Goal: Feedback & Contribution: Contribute content

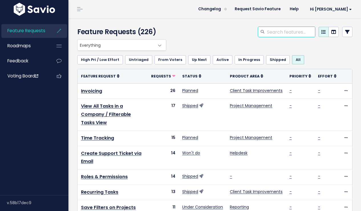
click at [272, 31] on input "search" at bounding box center [290, 32] width 49 height 10
type input "recurring"
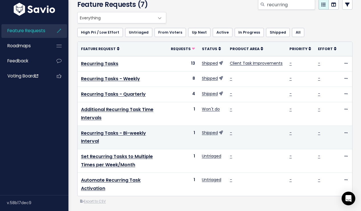
scroll to position [39, 0]
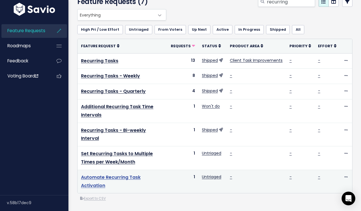
click at [117, 174] on link "Automate Recurring Task Activation" at bounding box center [111, 181] width 60 height 15
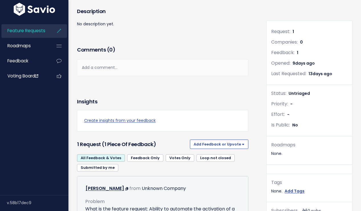
scroll to position [59, 0]
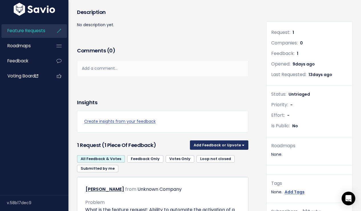
click at [221, 145] on button "Add Feedback or Upvote" at bounding box center [219, 145] width 58 height 9
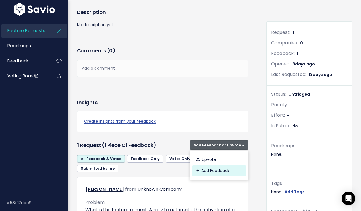
click at [222, 175] on link "Add Feedback" at bounding box center [219, 171] width 54 height 11
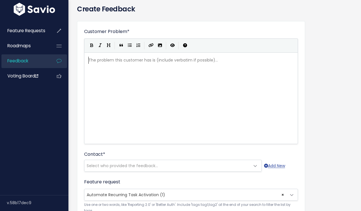
scroll to position [51, 0]
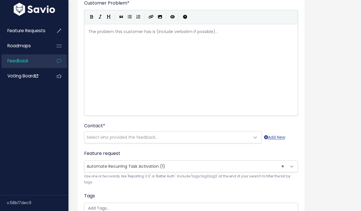
click at [137, 89] on div "The problem this customer has is (include verbatim if possible)... xxxxxxxxxx ​" at bounding box center [198, 77] width 222 height 100
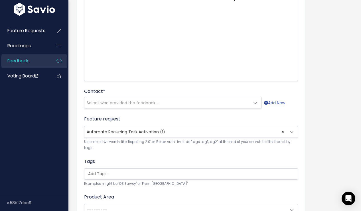
scroll to position [95, 0]
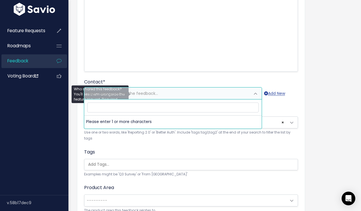
click at [140, 91] on span "Select who provided the feedback..." at bounding box center [122, 94] width 71 height 6
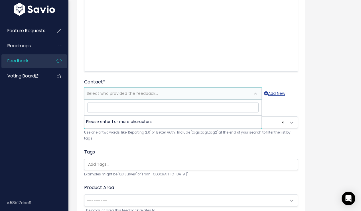
click at [122, 109] on input "search" at bounding box center [172, 108] width 171 height 10
click at [137, 106] on input "search" at bounding box center [172, 108] width 171 height 10
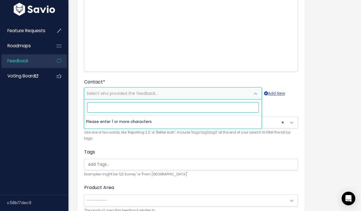
click at [131, 106] on input "search" at bounding box center [172, 108] width 171 height 10
paste input "dan@ratedleads.ai"
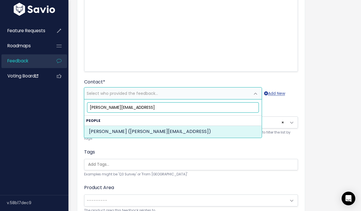
type input "dan@ratedleads.ai"
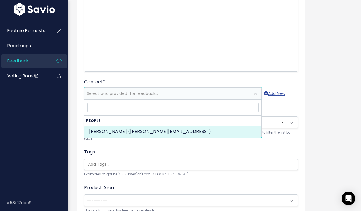
select select "90236783"
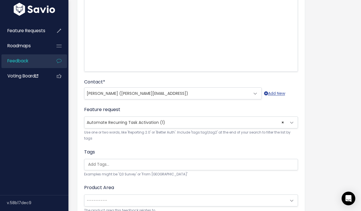
click at [154, 139] on small "Use one or two words, like 'Reporting 2.0' or 'Better Auth'. Include 'tags:tag1…" at bounding box center [191, 136] width 214 height 12
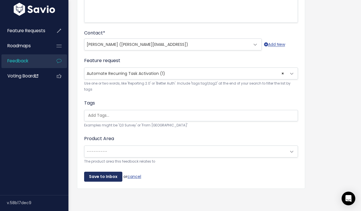
click at [102, 172] on input "Save to Inbox" at bounding box center [103, 177] width 38 height 10
